Goal: Task Accomplishment & Management: Use online tool/utility

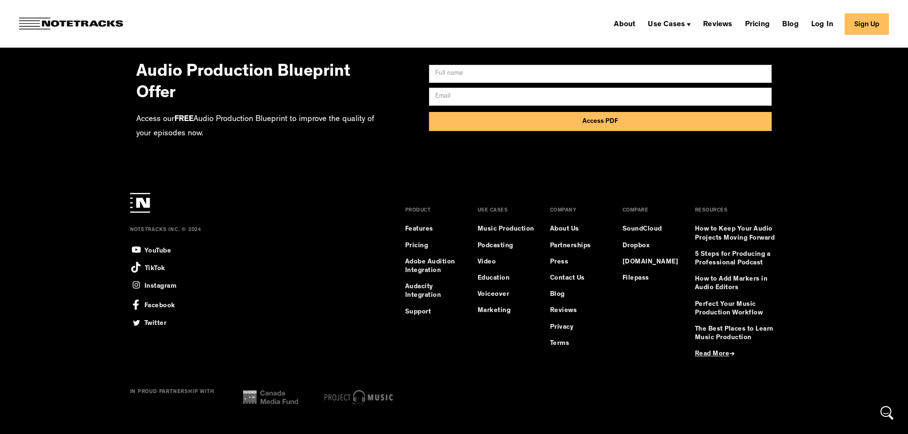
scroll to position [7577, 0]
click at [677, 24] on div "Use Cases" at bounding box center [666, 25] width 37 height 8
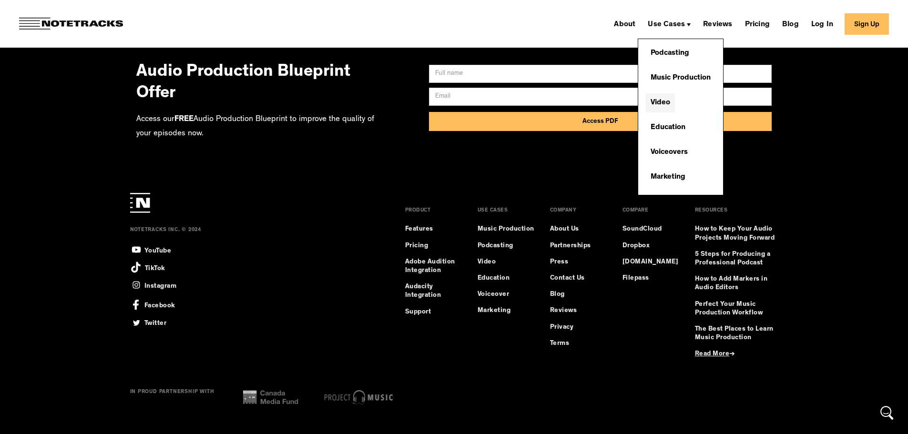
click at [675, 97] on link "Video" at bounding box center [660, 102] width 29 height 19
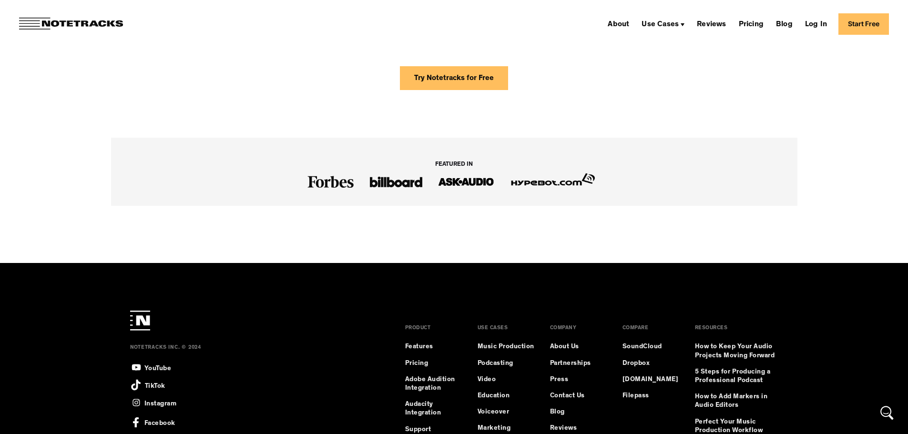
scroll to position [1525, 0]
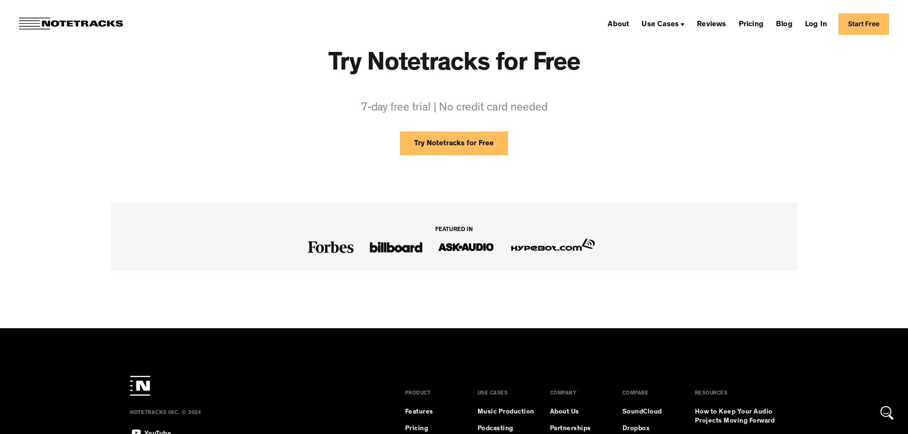
click at [451, 148] on link "Try Notetracks for Free" at bounding box center [454, 144] width 108 height 24
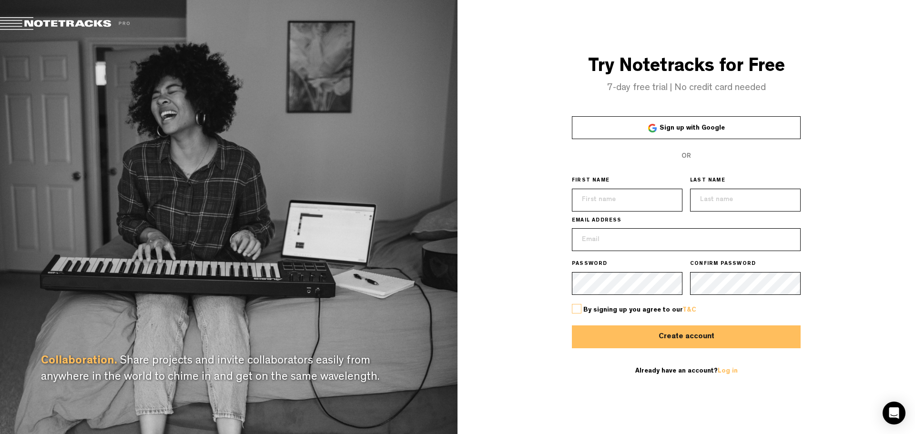
click at [655, 121] on link "Sign up with Google" at bounding box center [686, 127] width 229 height 23
click at [508, 179] on div "Try Notetracks for Free 7-day free trial | No credit card needed Sign up with G…" at bounding box center [687, 217] width 458 height 434
click at [667, 132] on span "Sign up with Google" at bounding box center [692, 128] width 65 height 7
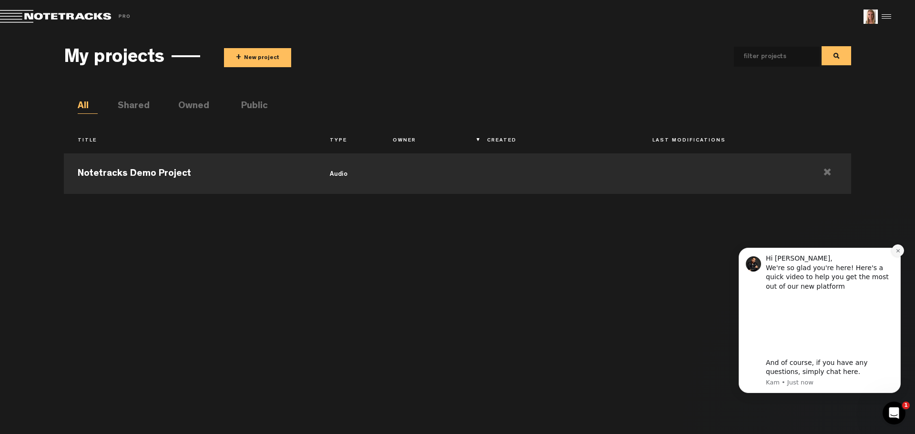
click at [901, 249] on button "Dismiss notification" at bounding box center [898, 250] width 12 height 12
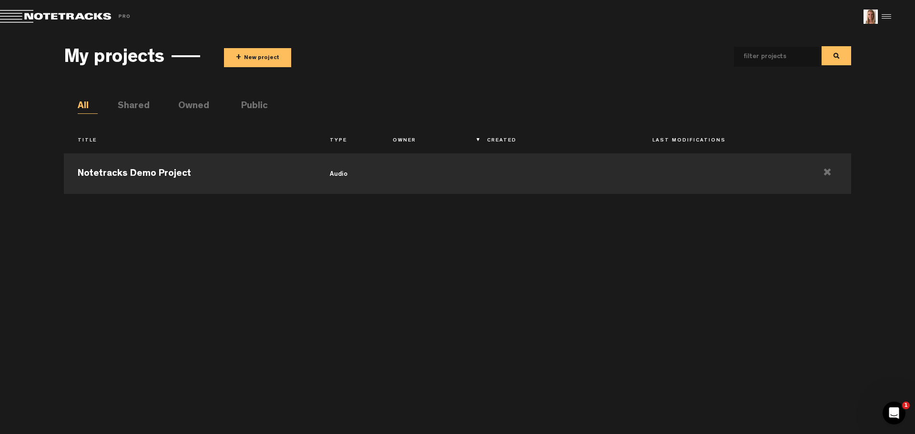
click at [138, 108] on li "Shared" at bounding box center [128, 107] width 20 height 14
click at [259, 104] on li "Public" at bounding box center [251, 107] width 20 height 14
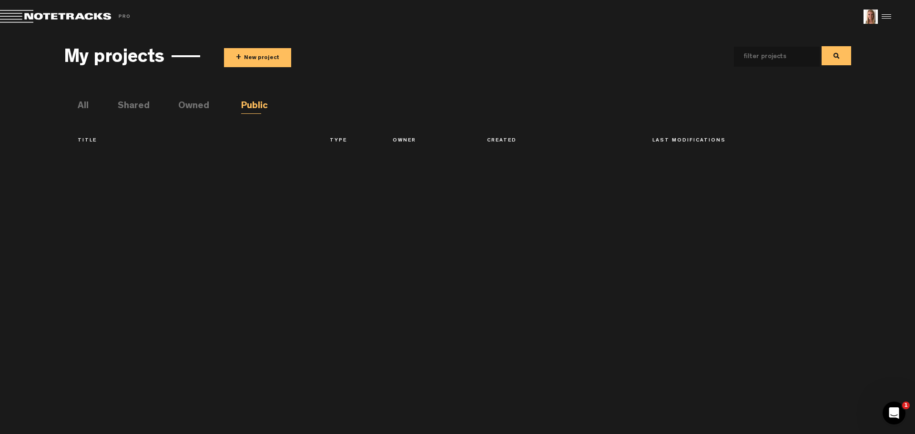
click at [103, 61] on h3 "My projects" at bounding box center [114, 58] width 101 height 21
click at [203, 55] on div "My projects + New project" at bounding box center [457, 56] width 787 height 35
click at [238, 56] on span "+" at bounding box center [238, 57] width 5 height 11
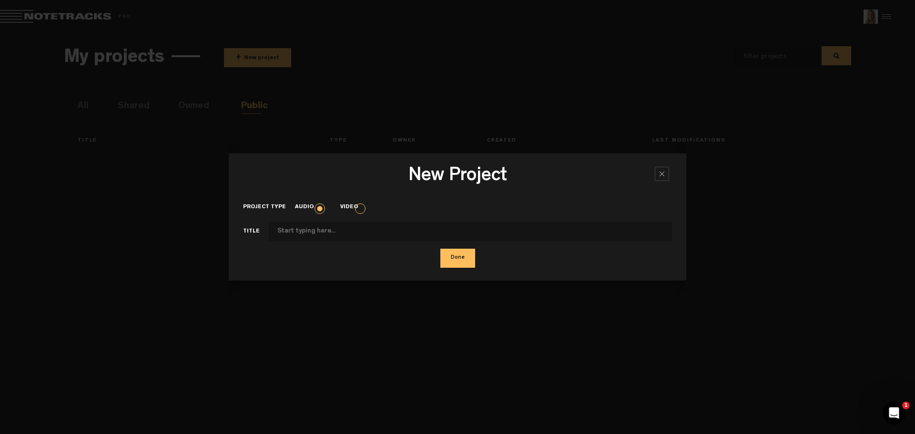
click at [355, 207] on label "Video" at bounding box center [353, 208] width 27 height 8
click at [0, 0] on input "Video" at bounding box center [0, 0] width 0 height 0
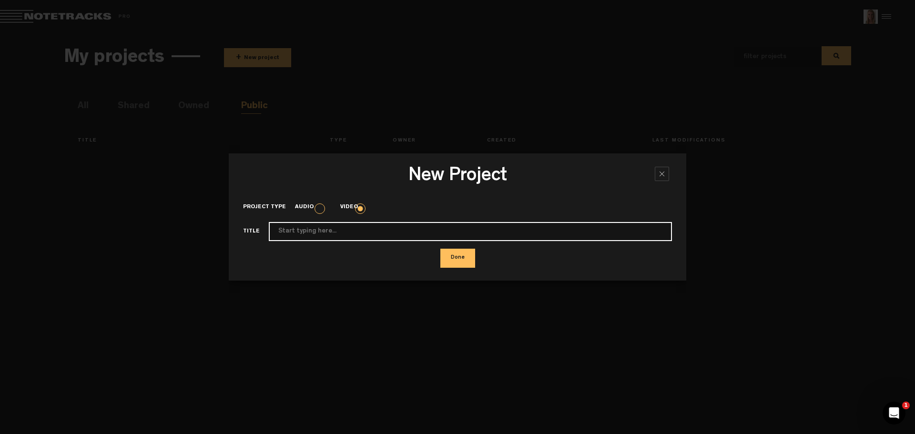
click at [411, 235] on input "Project type" at bounding box center [470, 231] width 403 height 19
type input "gfgf"
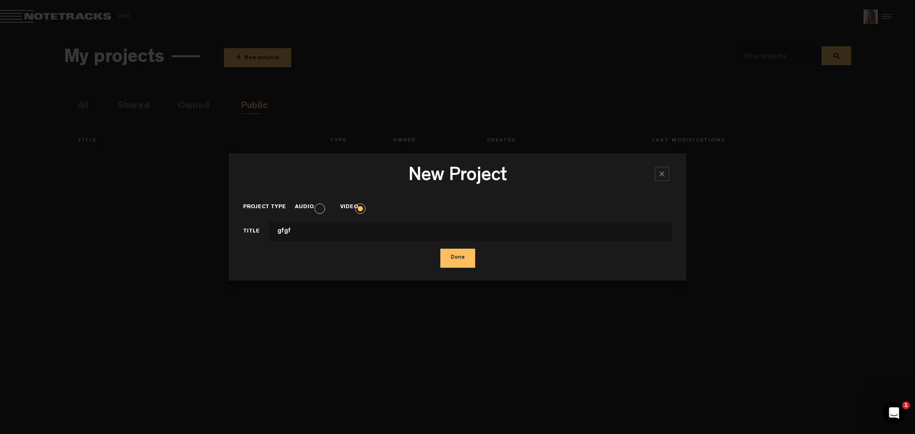
click at [462, 258] on button "Done" at bounding box center [457, 258] width 35 height 19
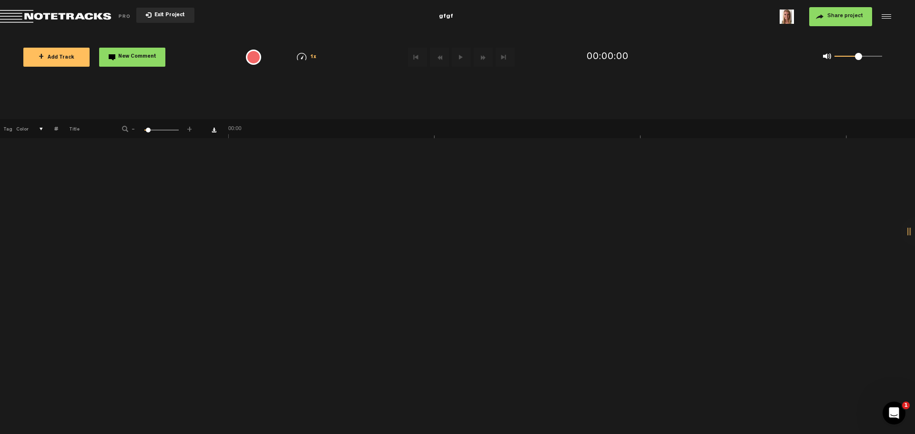
click at [152, 13] on span "Exit Project" at bounding box center [168, 15] width 33 height 5
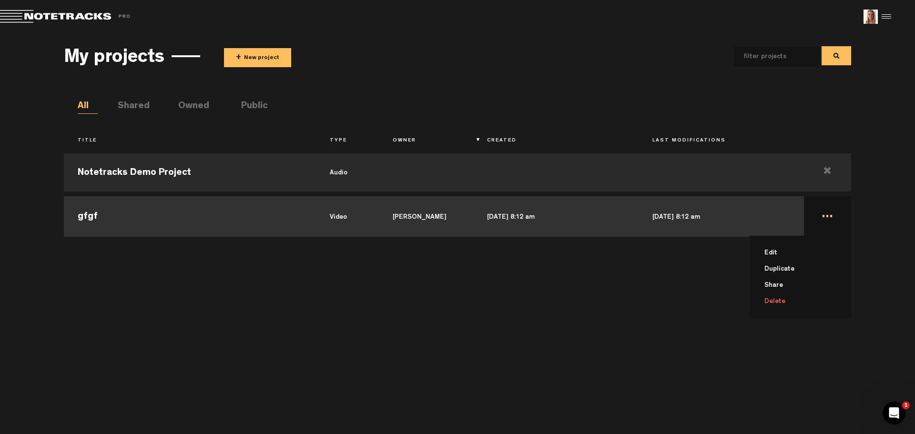
click at [783, 300] on li "Delete" at bounding box center [806, 302] width 90 height 16
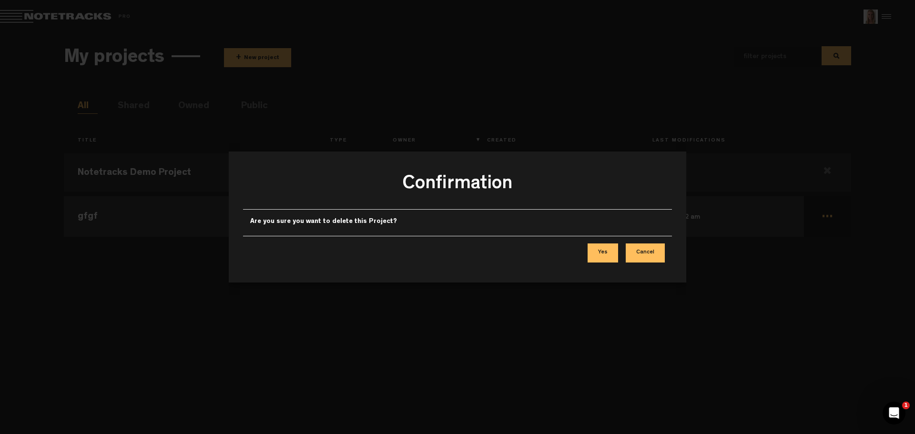
click at [604, 252] on button "Yes" at bounding box center [603, 253] width 31 height 19
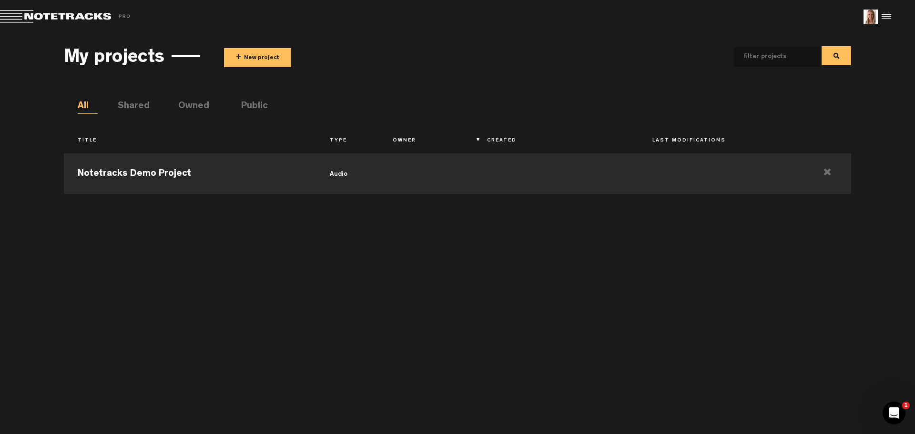
click at [126, 106] on li "Shared" at bounding box center [128, 107] width 20 height 14
click at [189, 104] on li "Owned" at bounding box center [188, 107] width 20 height 14
click at [253, 105] on li "Public" at bounding box center [251, 107] width 20 height 14
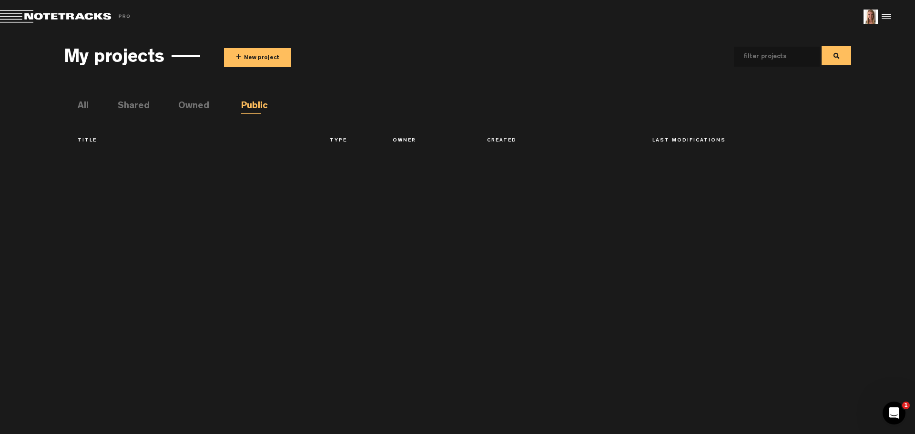
click at [132, 206] on div at bounding box center [457, 287] width 787 height 276
click at [41, 15] on span "Return to Project List" at bounding box center [66, 16] width 133 height 13
click at [12, 15] on span "Return to Project List" at bounding box center [66, 16] width 133 height 13
click at [904, 15] on md-toolbar "Exit Project Share project Save project" at bounding box center [457, 16] width 915 height 33
click at [890, 18] on div at bounding box center [885, 17] width 14 height 14
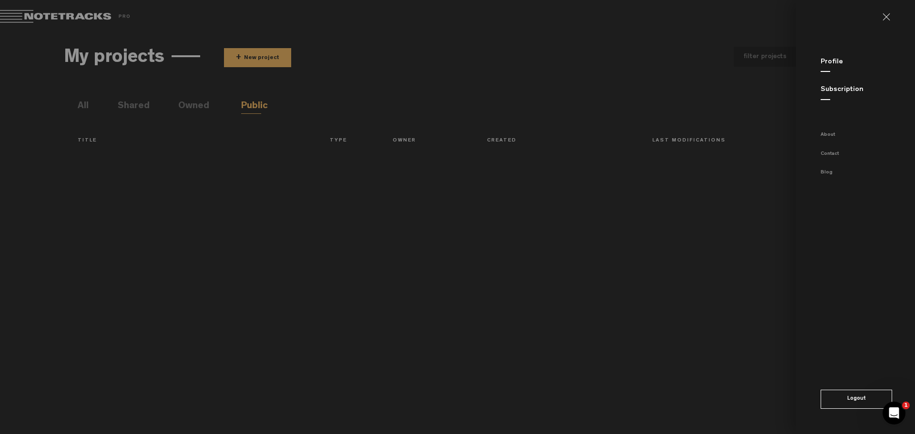
click at [418, 179] on md-backdrop at bounding box center [457, 217] width 915 height 434
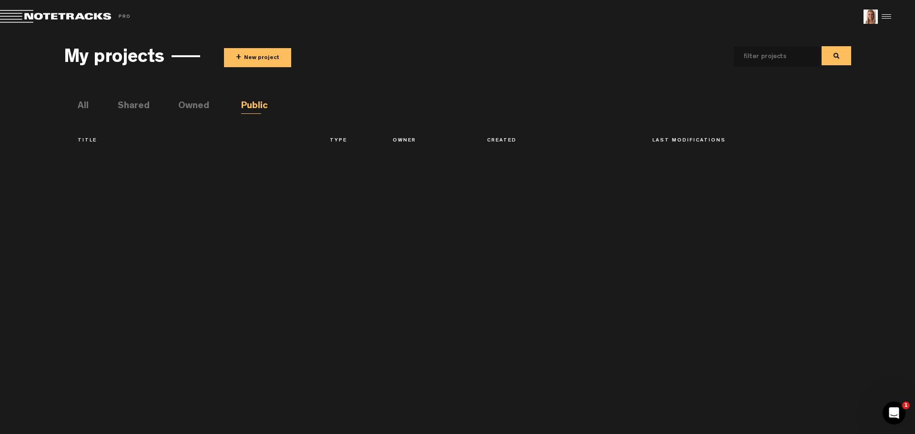
click at [175, 101] on ul "All Shared Owned Public" at bounding box center [464, 107] width 773 height 14
click at [182, 103] on li "Owned" at bounding box center [188, 107] width 20 height 14
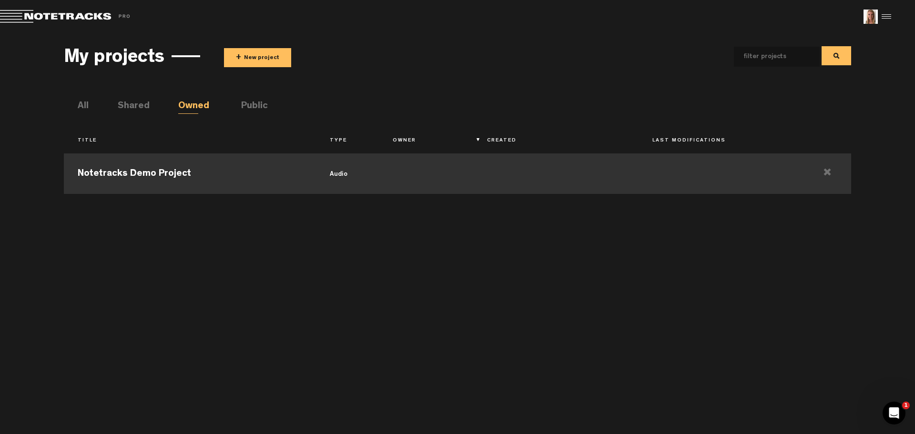
click at [94, 176] on td "Notetracks Demo Project" at bounding box center [190, 172] width 252 height 43
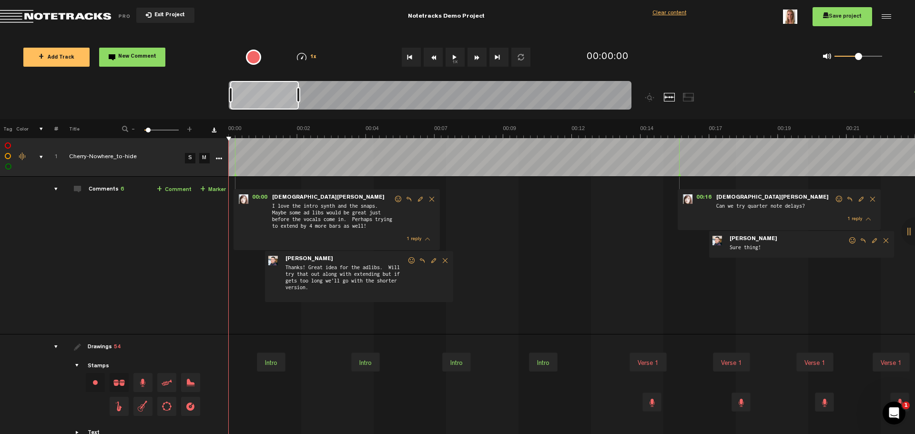
click at [454, 60] on button "1x" at bounding box center [455, 57] width 19 height 19
click at [520, 60] on button "Loop" at bounding box center [520, 57] width 19 height 19
click at [454, 61] on button "1x" at bounding box center [455, 57] width 19 height 19
click at [453, 58] on button "1x" at bounding box center [455, 57] width 19 height 19
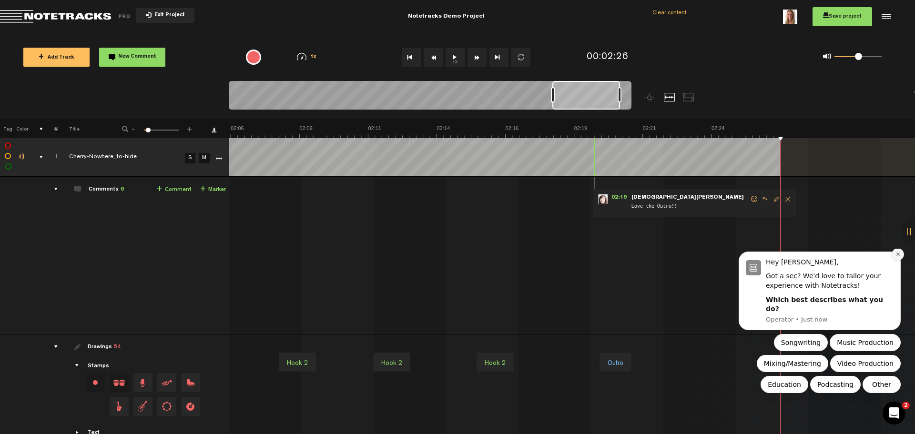
click at [895, 261] on button "Dismiss notification" at bounding box center [898, 254] width 12 height 12
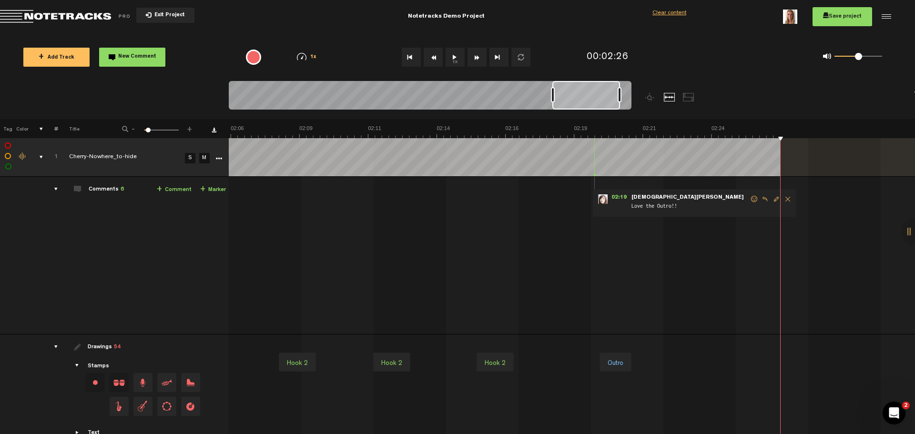
click at [520, 60] on button "Loop" at bounding box center [520, 57] width 19 height 19
click at [452, 54] on button "1x" at bounding box center [455, 57] width 19 height 19
click at [176, 16] on span "Exit Project" at bounding box center [168, 15] width 33 height 5
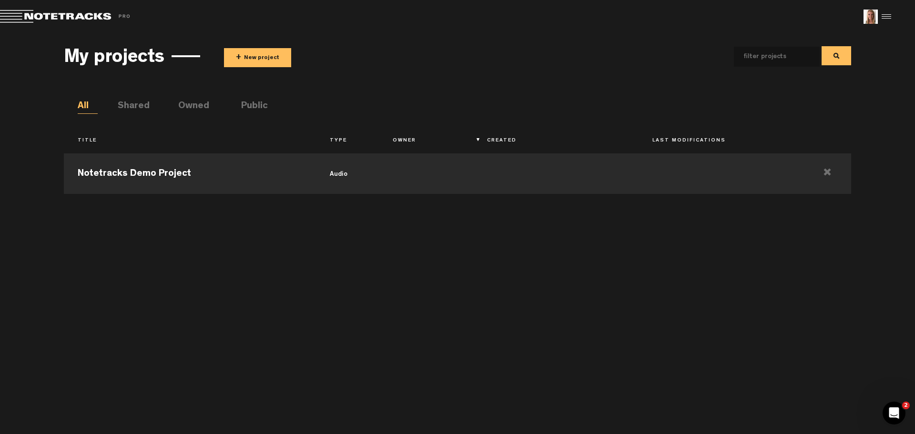
click at [131, 102] on li "Shared" at bounding box center [128, 107] width 20 height 14
click at [198, 104] on li "Owned" at bounding box center [188, 107] width 20 height 14
click at [251, 107] on li "Public" at bounding box center [251, 107] width 20 height 14
